Goal: Task Accomplishment & Management: Manage account settings

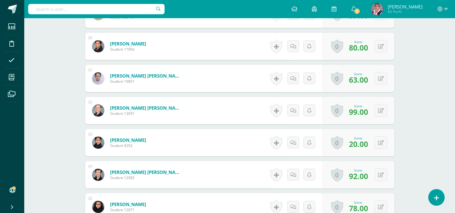
scroll to position [468, 0]
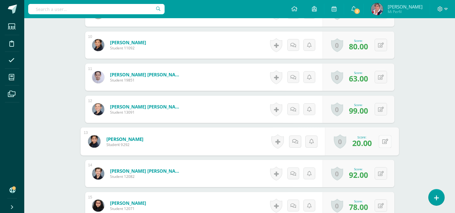
click at [383, 140] on button at bounding box center [385, 141] width 13 height 13
click at [364, 140] on link at bounding box center [369, 144] width 12 height 12
click at [384, 136] on button at bounding box center [381, 141] width 12 height 12
click at [352, 142] on input "20.00" at bounding box center [343, 143] width 24 height 12
type input "2"
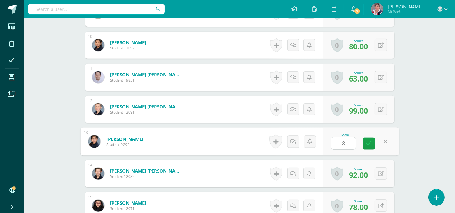
type input "85"
click at [370, 146] on link at bounding box center [369, 144] width 12 height 12
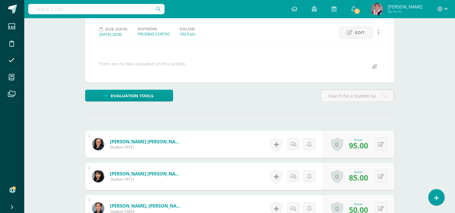
scroll to position [0, 0]
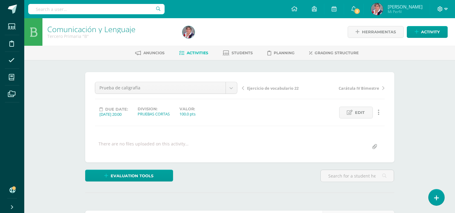
click at [441, 7] on icon at bounding box center [440, 8] width 5 height 5
click at [426, 42] on span "Cerrar sesión" at bounding box center [426, 41] width 27 height 6
